Goal: Task Accomplishment & Management: Manage account settings

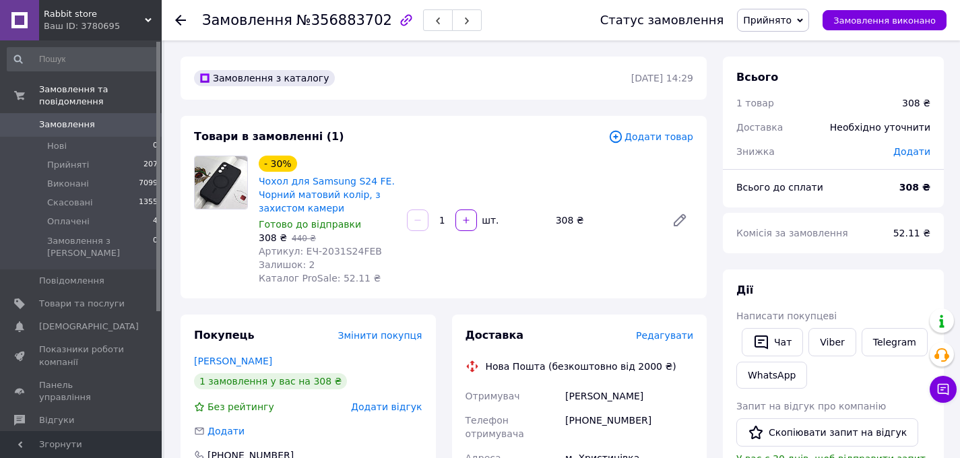
click at [923, 143] on div "Додати" at bounding box center [911, 152] width 53 height 30
click at [924, 146] on span "Додати" at bounding box center [911, 151] width 37 height 11
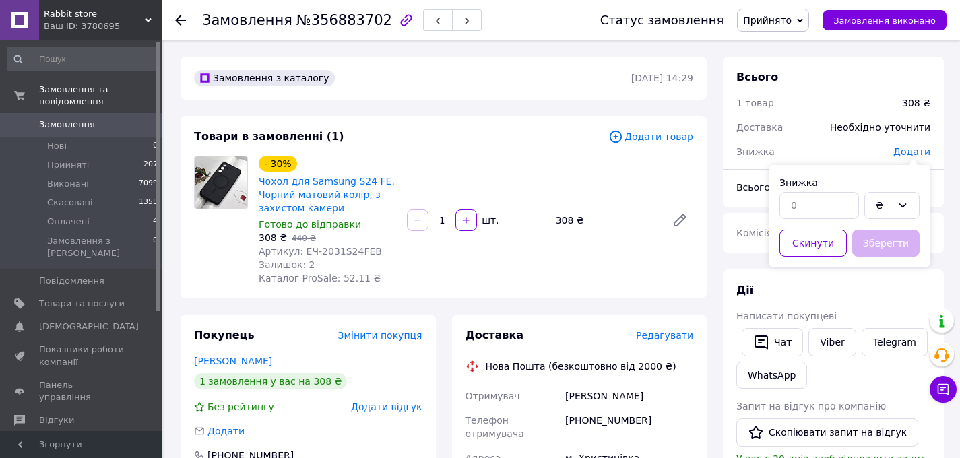
click at [585, 167] on div "- 30% Чохол для Samsung S24 FE. Чорний матовий колір, з захистом камери Готово …" at bounding box center [475, 220] width 445 height 135
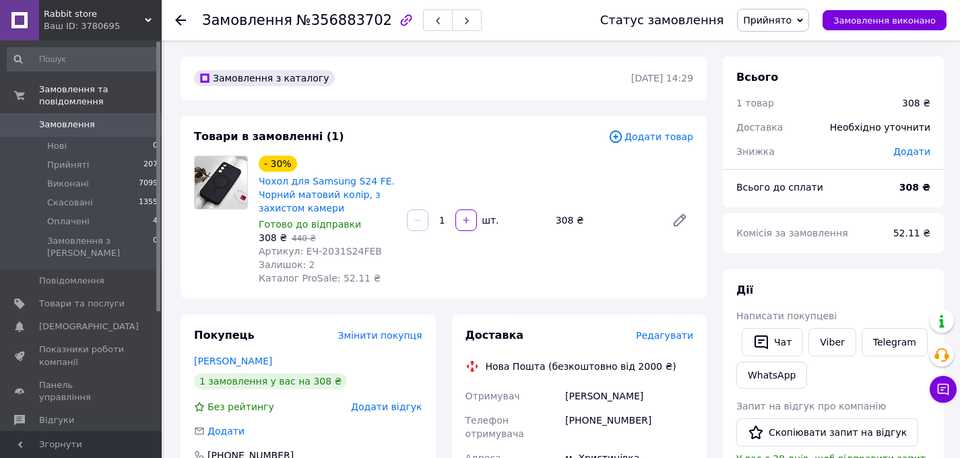
click at [640, 139] on span "Додати товар" at bounding box center [650, 136] width 85 height 15
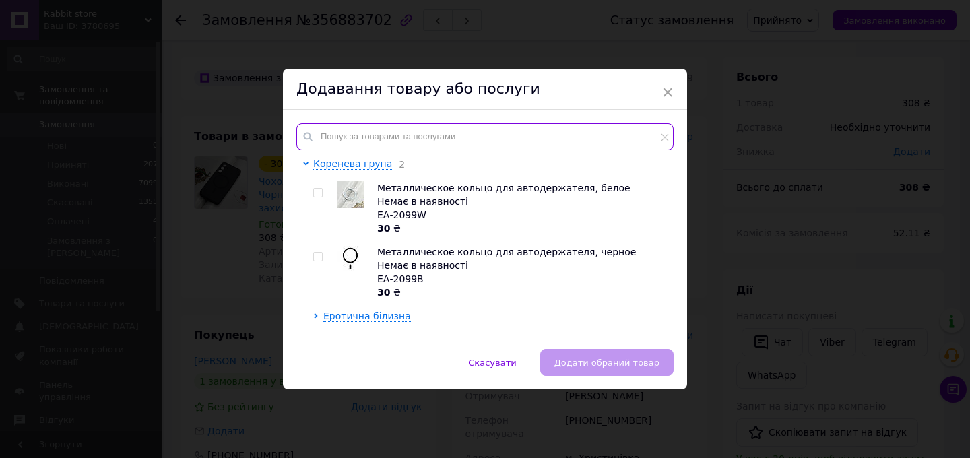
click at [407, 133] on input "text" at bounding box center [484, 136] width 377 height 27
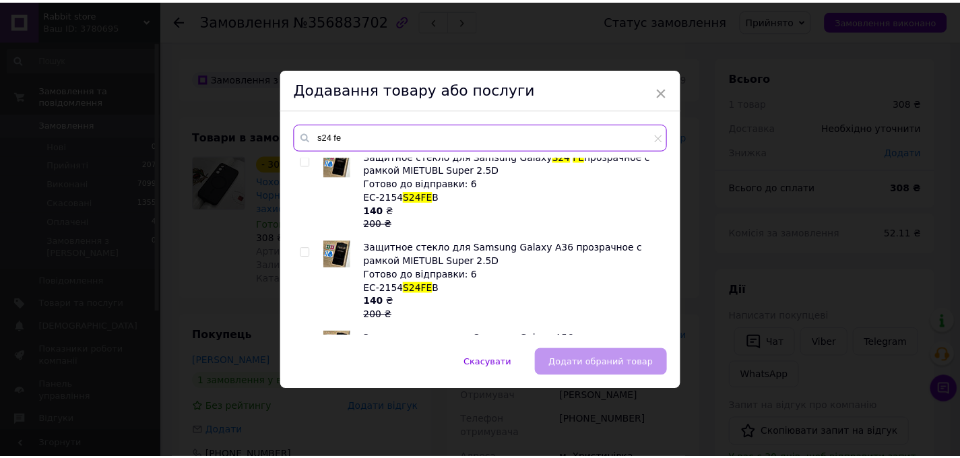
scroll to position [659, 0]
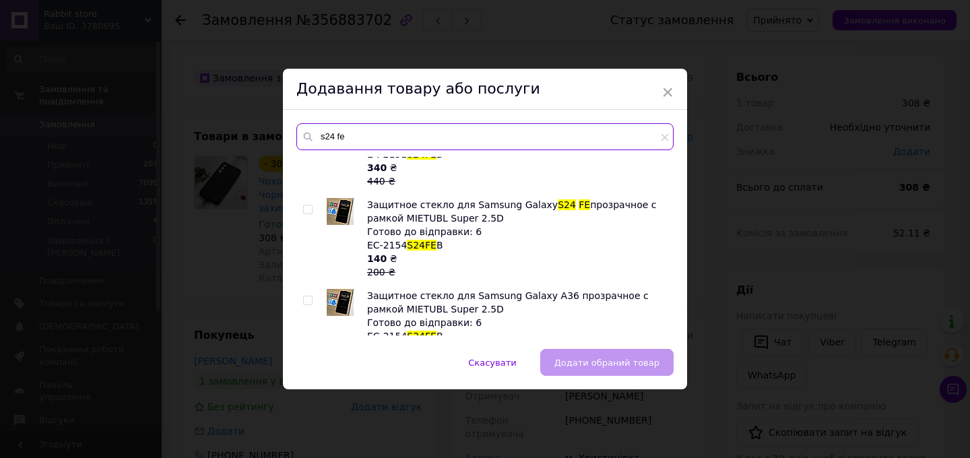
type input "s24 fe"
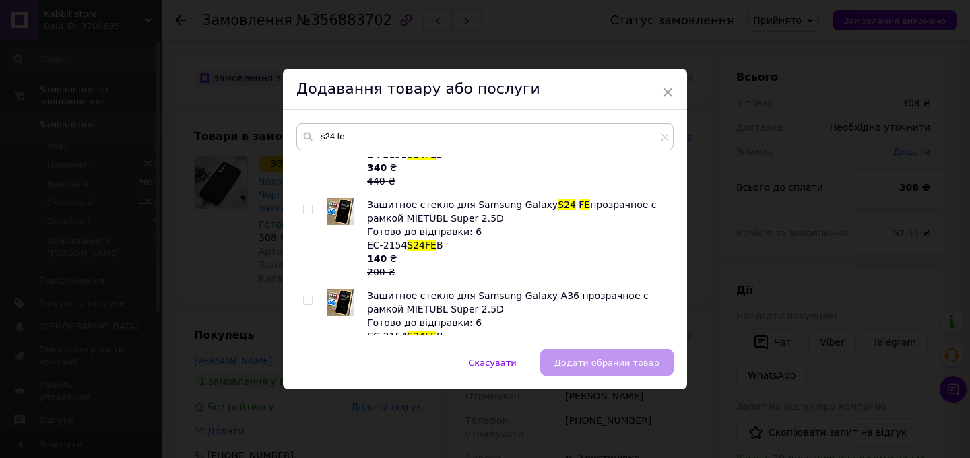
click at [311, 207] on div at bounding box center [309, 238] width 13 height 81
click at [309, 207] on input "checkbox" at bounding box center [307, 209] width 9 height 9
checkbox input "true"
click at [638, 364] on span "Додати обраний товар" at bounding box center [606, 363] width 105 height 10
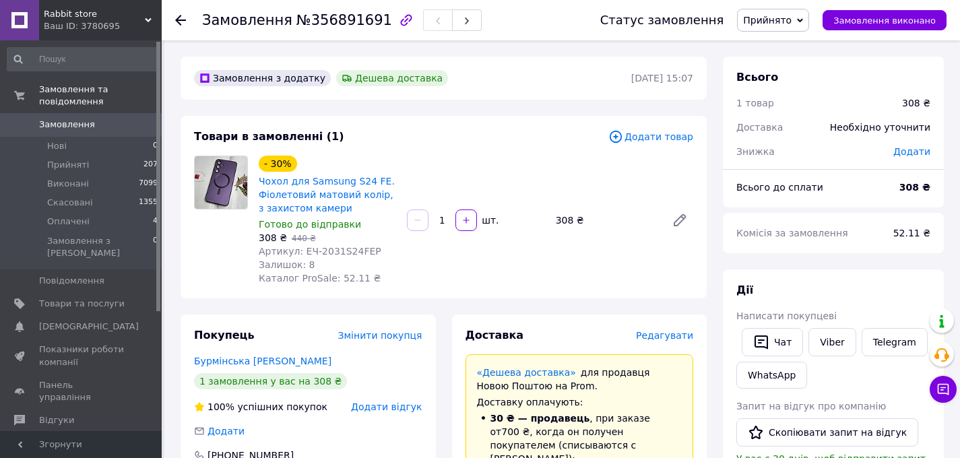
click at [662, 135] on span "Додати товар" at bounding box center [650, 136] width 85 height 15
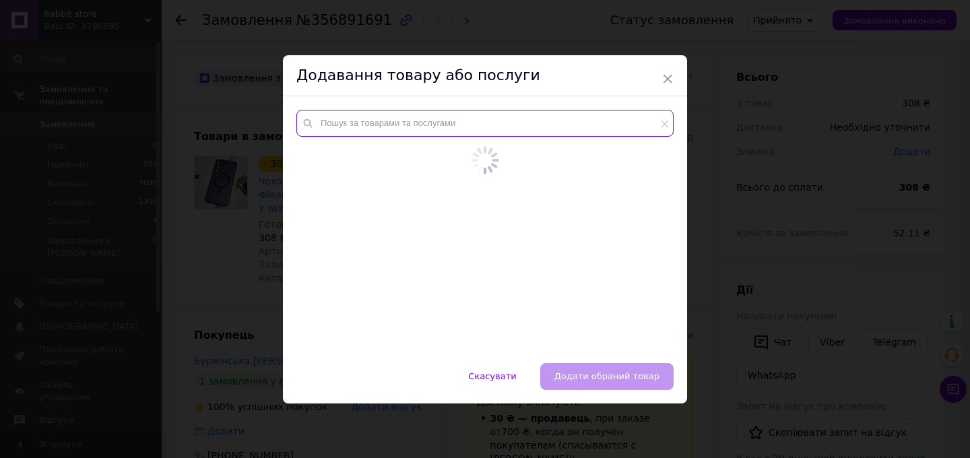
click at [413, 125] on input "text" at bounding box center [484, 123] width 377 height 27
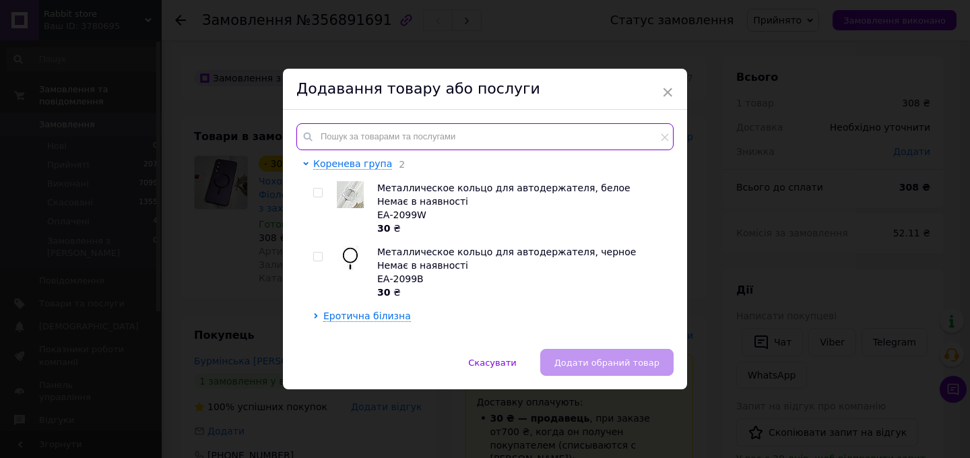
paste input "ЕС-2152S24FEPB"
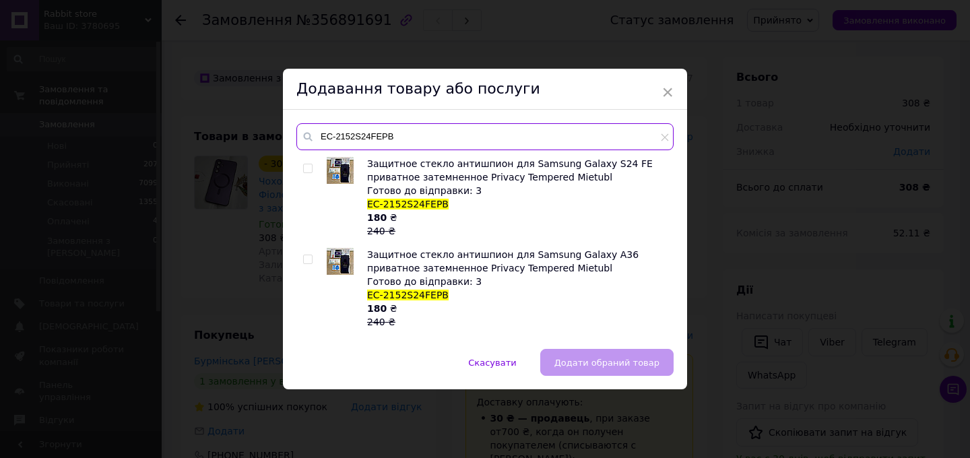
type input "ЕС-2152S24FEPB"
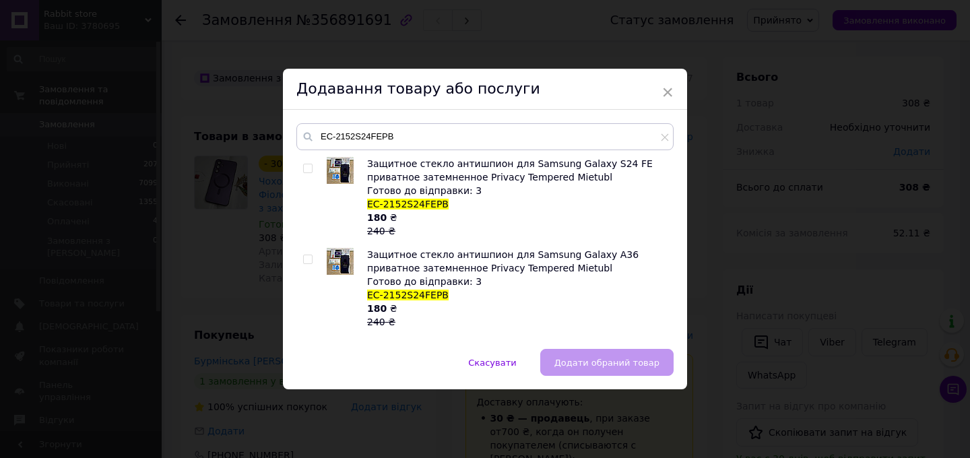
click at [303, 169] on input "checkbox" at bounding box center [307, 168] width 9 height 9
checkbox input "true"
click at [618, 364] on span "Додати обраний товар" at bounding box center [606, 363] width 105 height 10
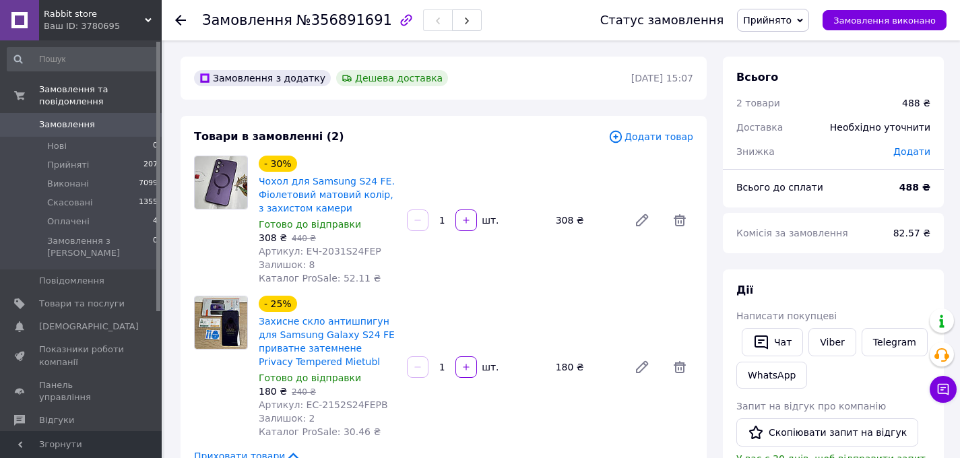
click at [118, 117] on link "Замовлення 0" at bounding box center [83, 124] width 166 height 23
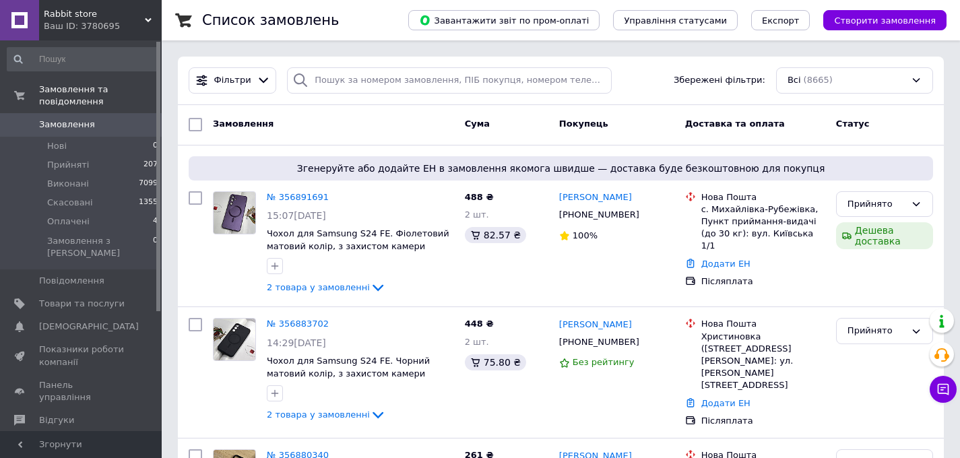
click at [110, 119] on span "Замовлення" at bounding box center [82, 125] width 86 height 12
click at [84, 414] on span "Відгуки" at bounding box center [82, 420] width 86 height 12
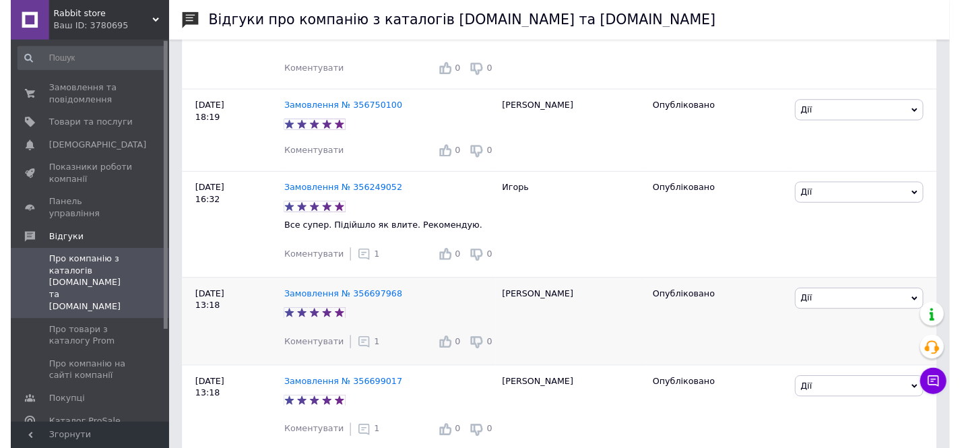
scroll to position [381, 0]
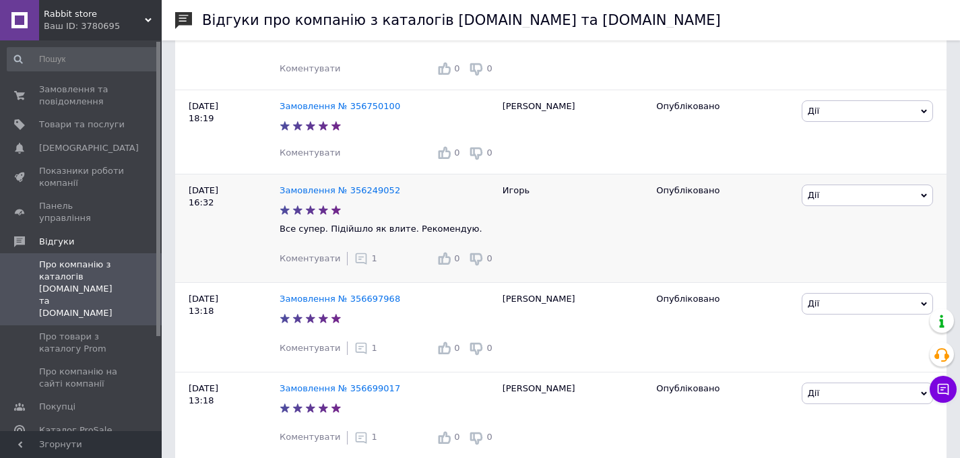
click at [365, 258] on div "1" at bounding box center [365, 258] width 22 height 13
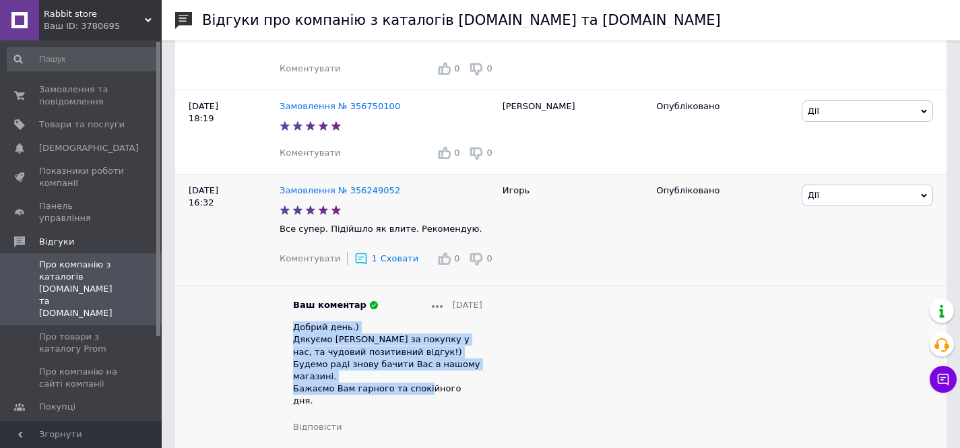
drag, startPoint x: 477, startPoint y: 391, endPoint x: 288, endPoint y: 333, distance: 197.3
click at [288, 333] on div "Ваш коментар 11.08.2025 Добрий день.) Дякуємо Вам за покупку у нас, та чудовий …" at bounding box center [387, 366] width 216 height 134
copy span "Добрий день.) Дякуємо Вам за покупку у нас, та чудовий позитивний відгук!) Буде…"
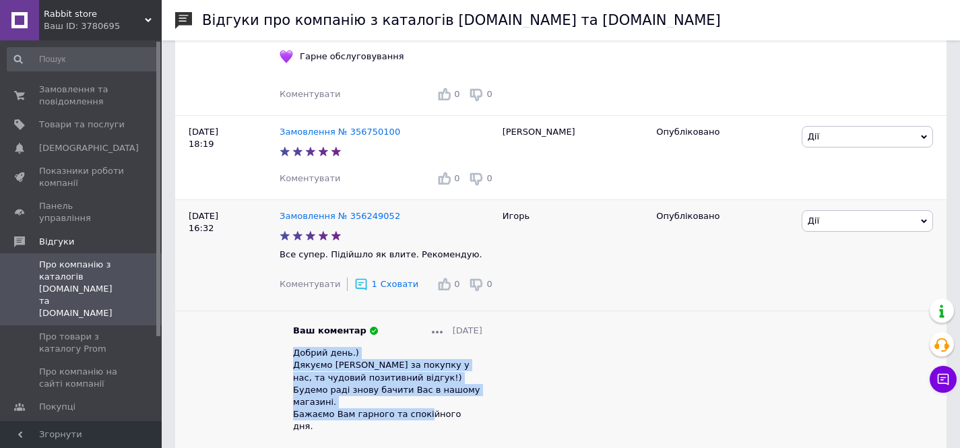
scroll to position [353, 0]
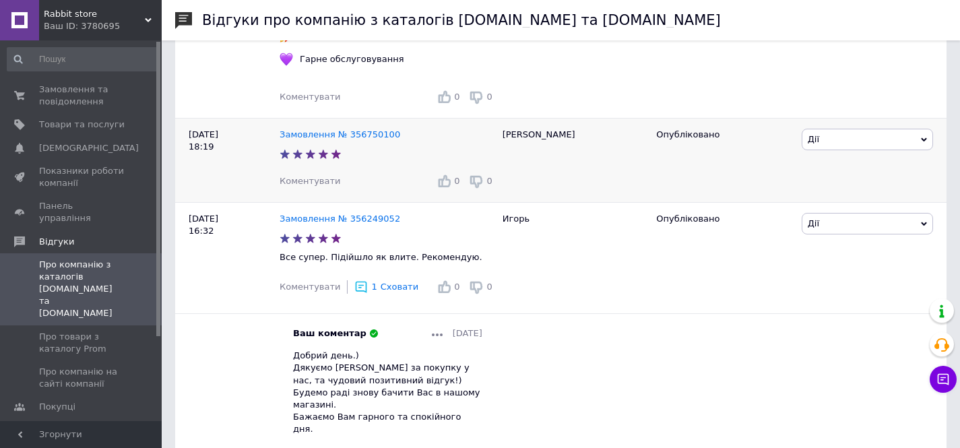
click at [312, 183] on span "Коментувати" at bounding box center [309, 181] width 61 height 10
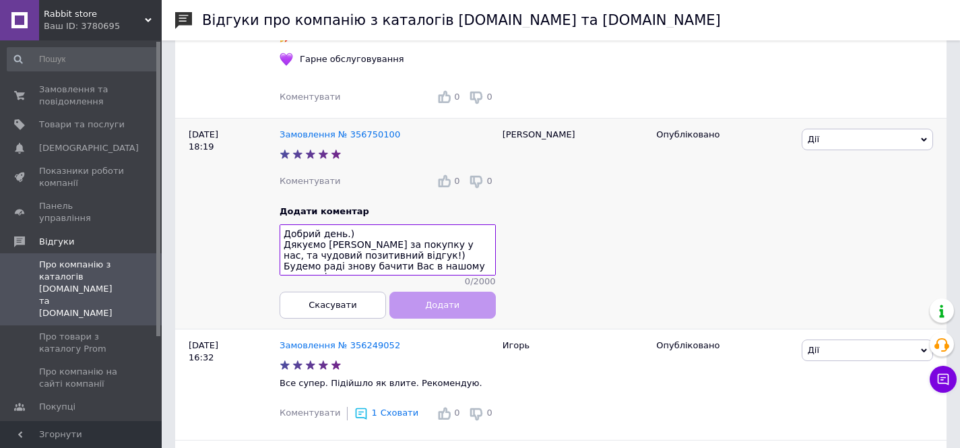
scroll to position [19, 0]
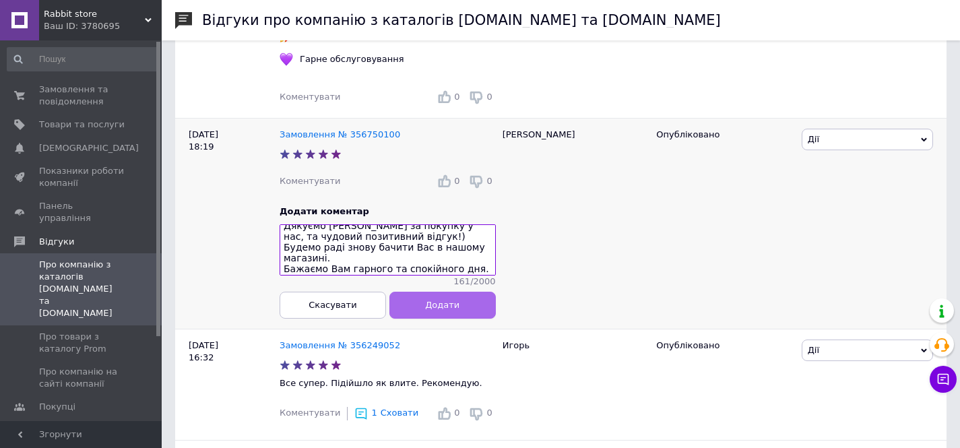
type textarea "Добрий день.) Дякуємо Вам за покупку у нас, та чудовий позитивний відгук!) Буде…"
click at [456, 302] on span "Додати" at bounding box center [442, 305] width 34 height 10
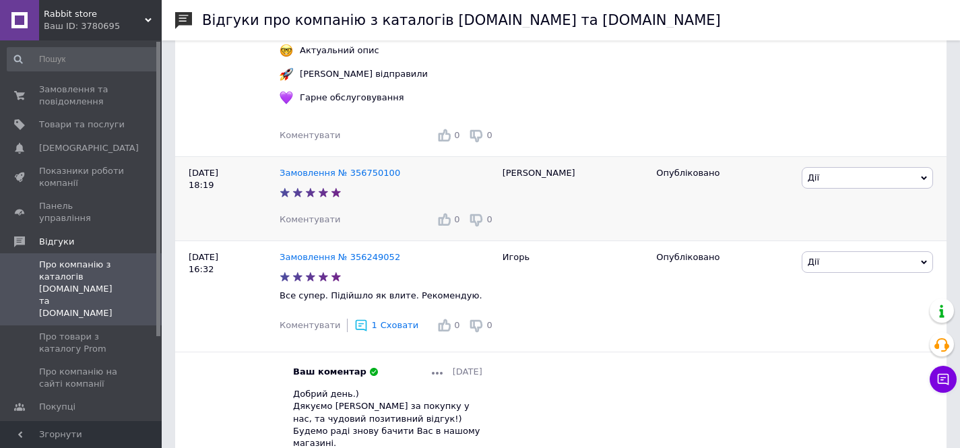
scroll to position [290, 0]
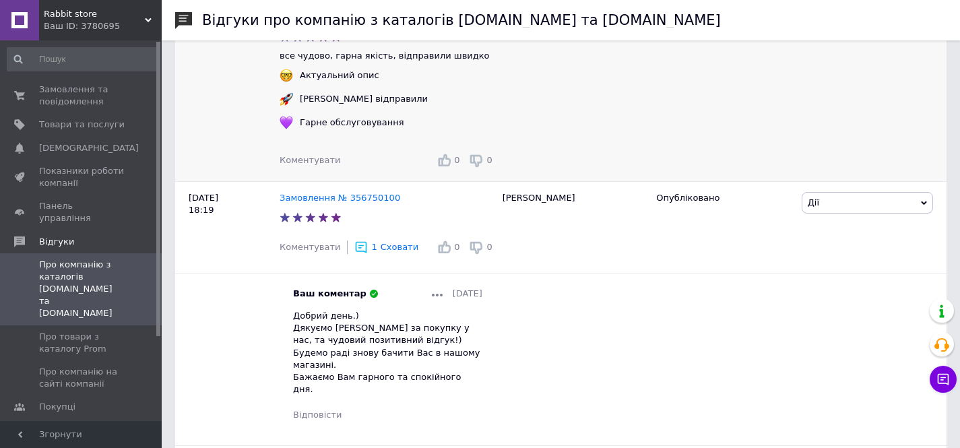
drag, startPoint x: 315, startPoint y: 159, endPoint x: 327, endPoint y: 174, distance: 19.7
click at [315, 159] on span "Коментувати" at bounding box center [309, 160] width 61 height 10
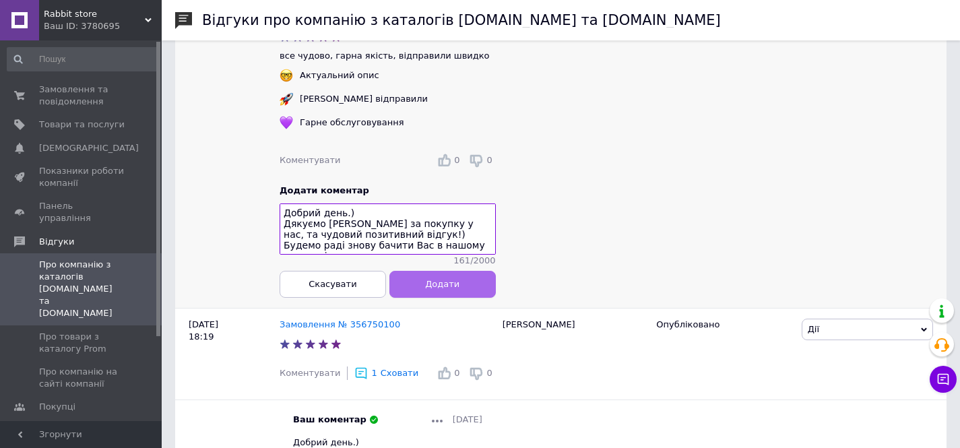
scroll to position [19, 0]
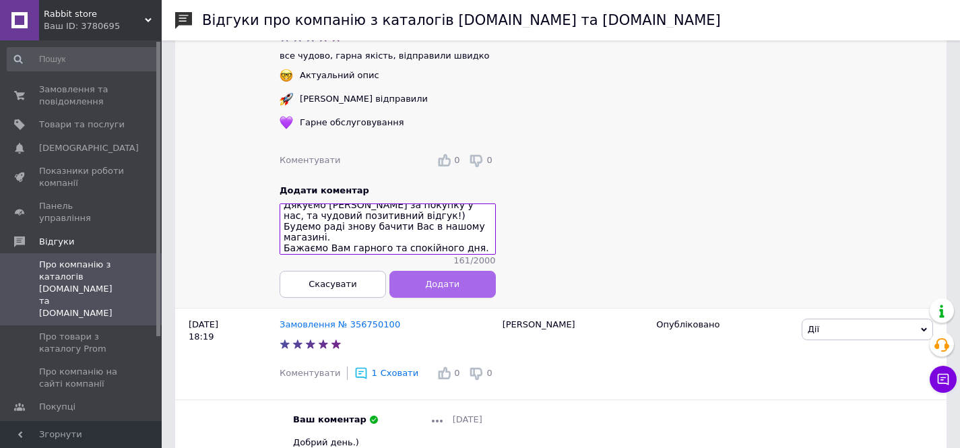
type textarea "Добрий день.) Дякуємо Вам за покупку у нас, та чудовий позитивний відгук!) Буде…"
click at [437, 282] on span "Додати" at bounding box center [442, 284] width 34 height 10
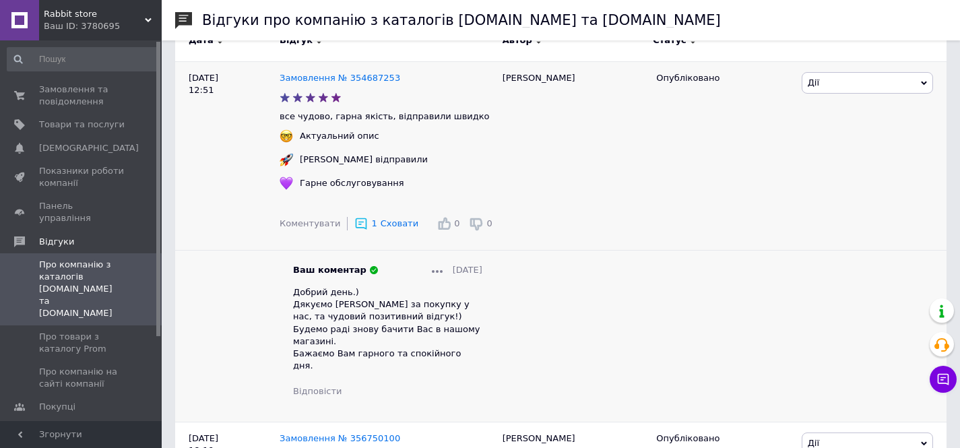
scroll to position [57, 0]
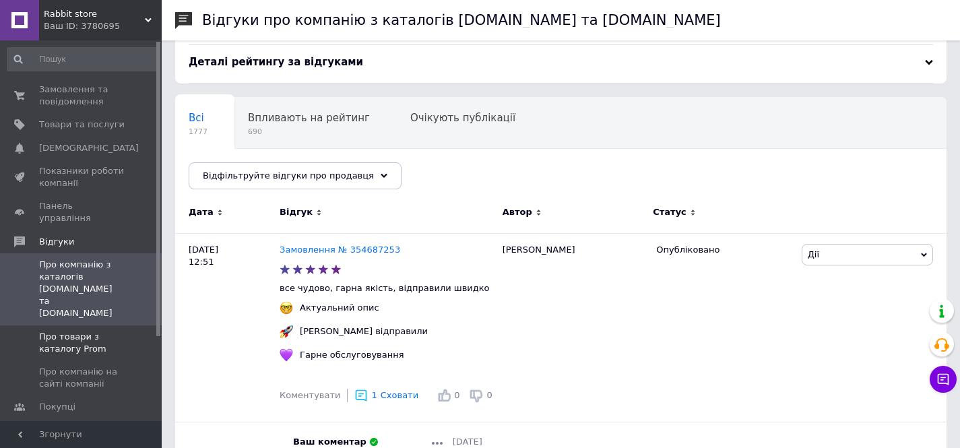
click at [90, 331] on span "Про товари з каталогу Prom" at bounding box center [82, 343] width 86 height 24
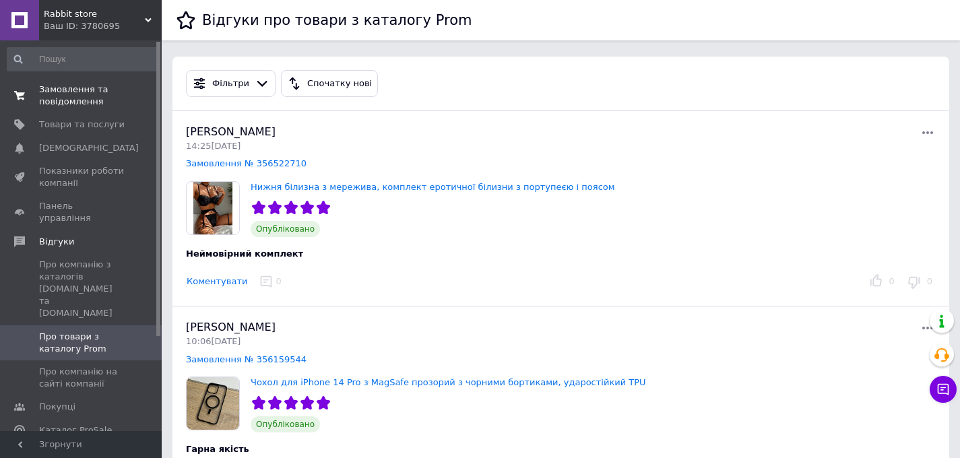
click at [75, 100] on span "Замовлення та повідомлення" at bounding box center [82, 96] width 86 height 24
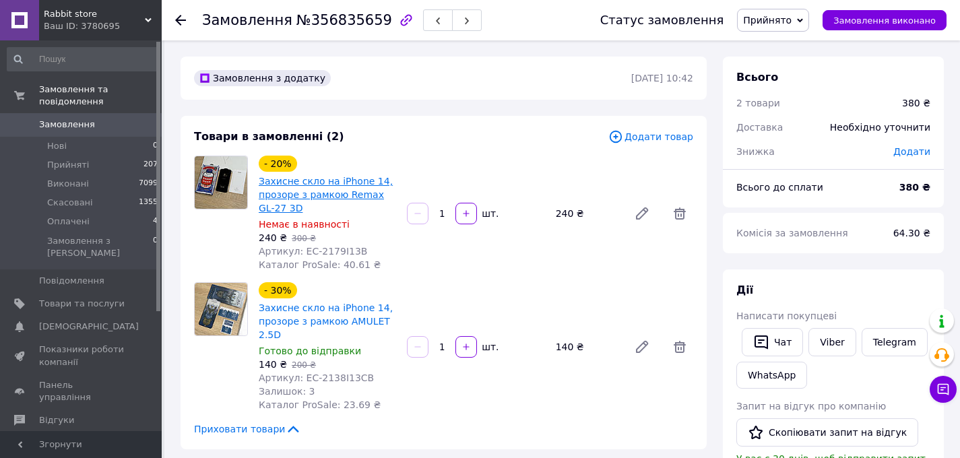
click at [282, 191] on link "Захисне скло на iPhone 14, прозоре з рамкою Remax GL-27 3D" at bounding box center [326, 195] width 134 height 38
click at [109, 302] on link "Товари та послуги" at bounding box center [83, 303] width 166 height 23
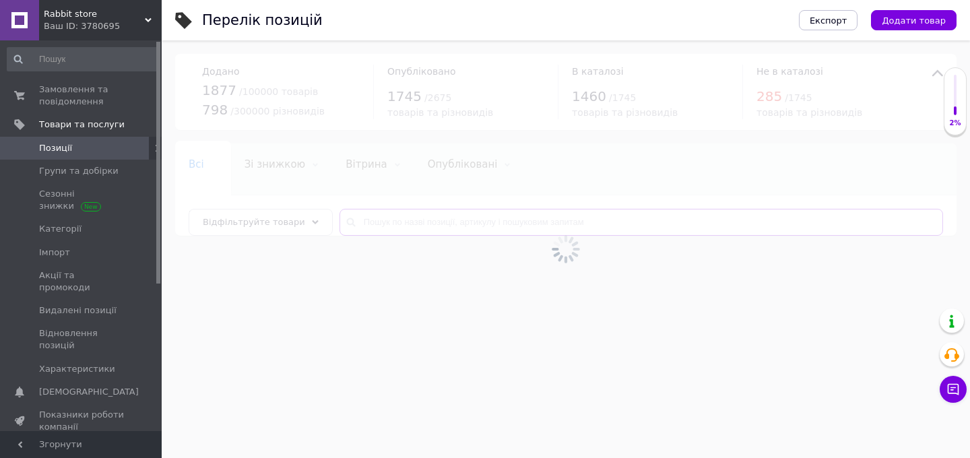
click at [442, 217] on input "text" at bounding box center [640, 222] width 603 height 27
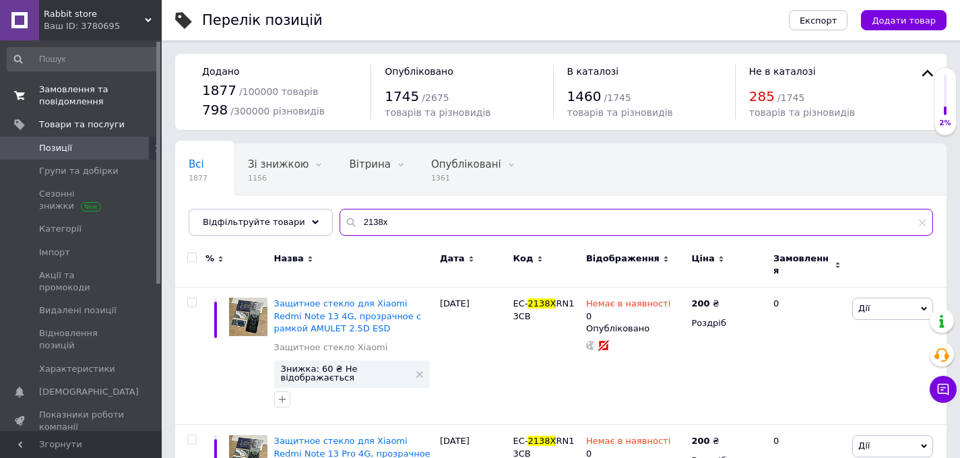
type input "2138x"
click at [111, 109] on link "Замовлення та повідомлення 0 0" at bounding box center [83, 95] width 166 height 35
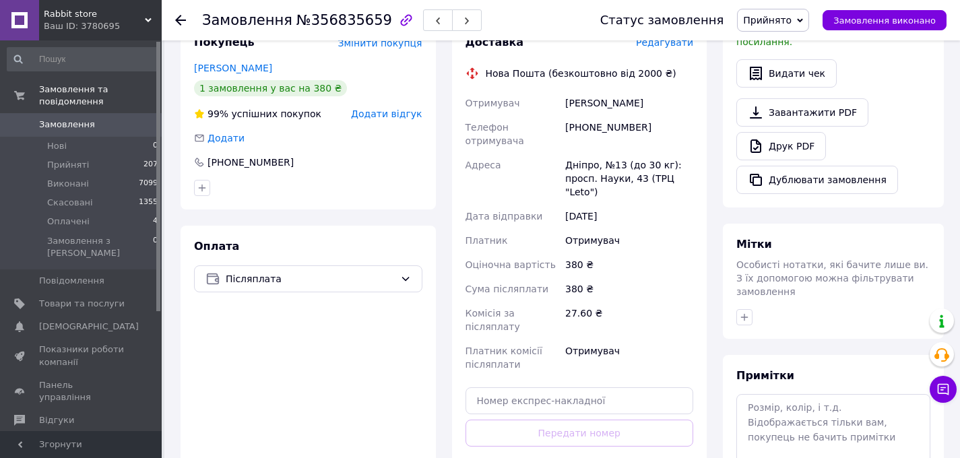
scroll to position [444, 0]
